Goal: Obtain resource: Download file/media

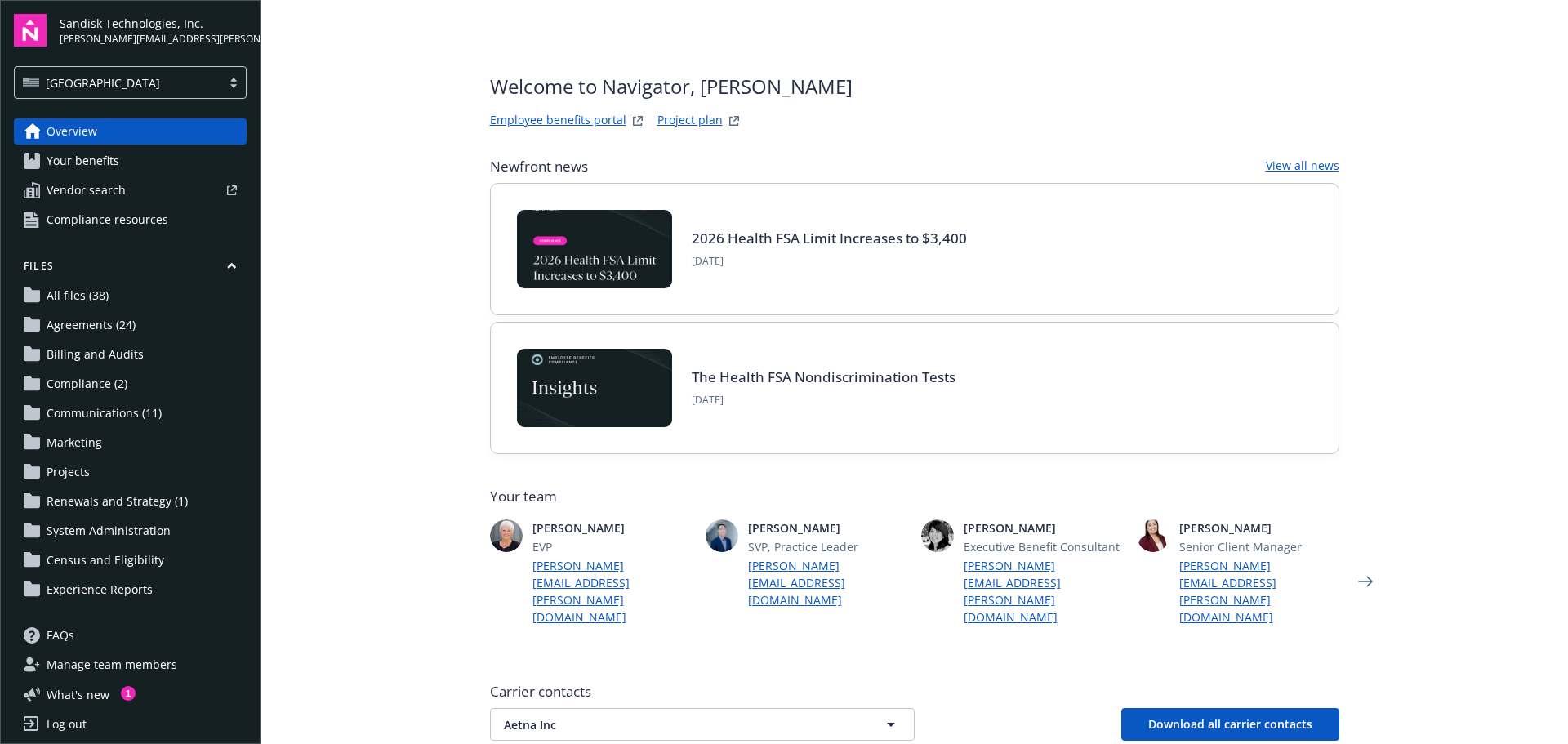
click at [132, 413] on span "Communications (11)" at bounding box center [104, 413] width 115 height 26
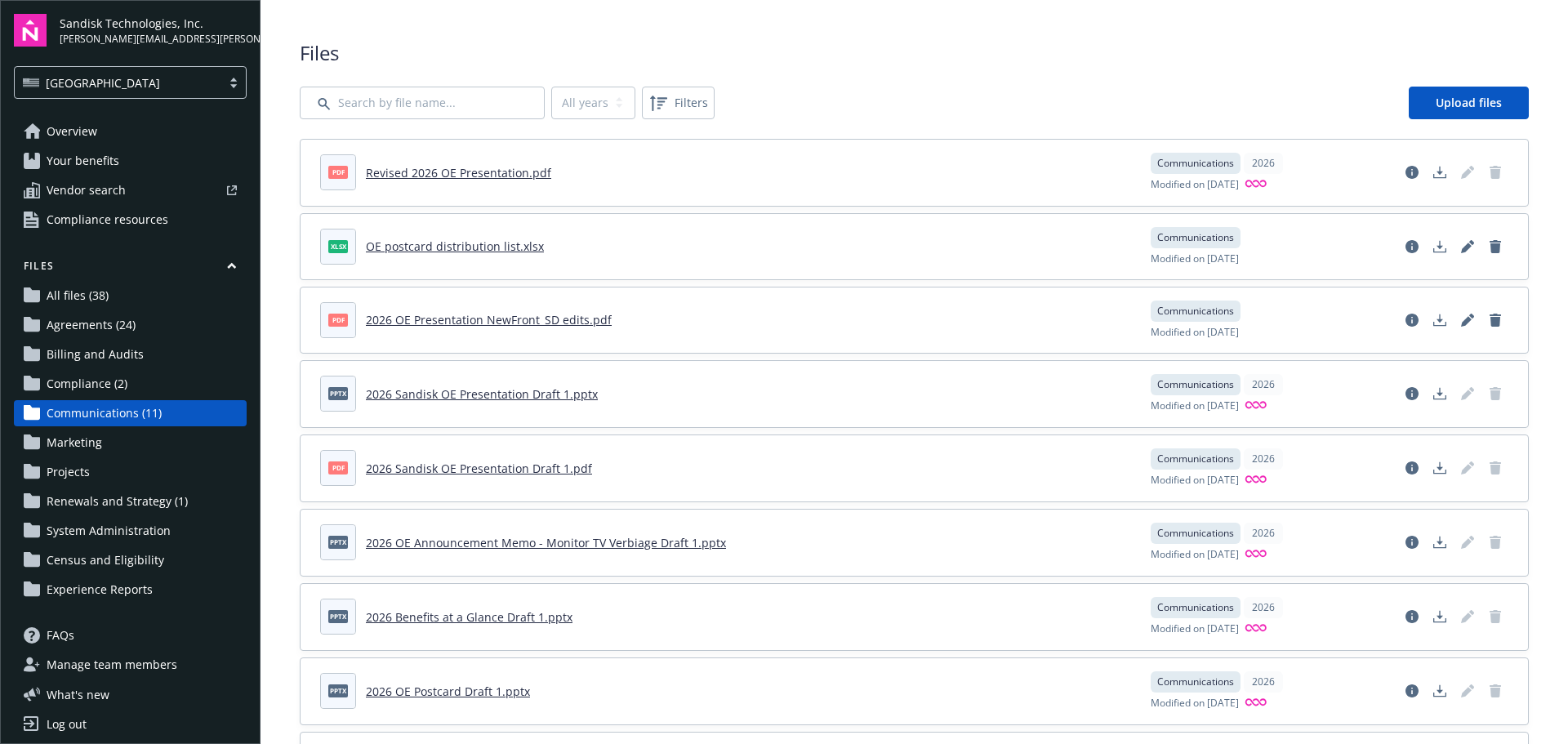
click at [461, 171] on link "Revised 2026 OE Presentation.pdf" at bounding box center [458, 173] width 185 height 16
